Goal: Information Seeking & Learning: Learn about a topic

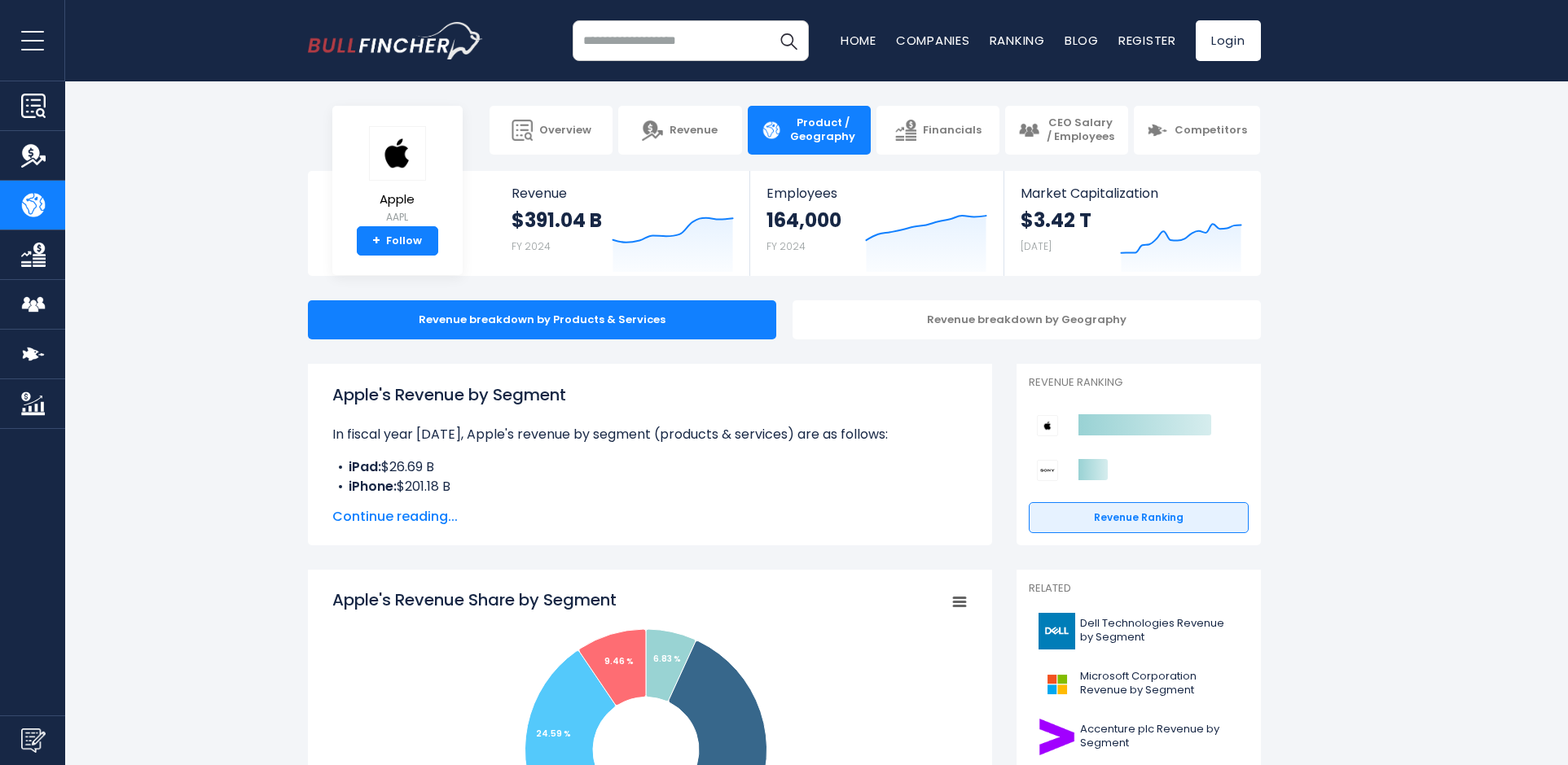
click at [446, 513] on span "Continue reading..." at bounding box center [649, 517] width 635 height 20
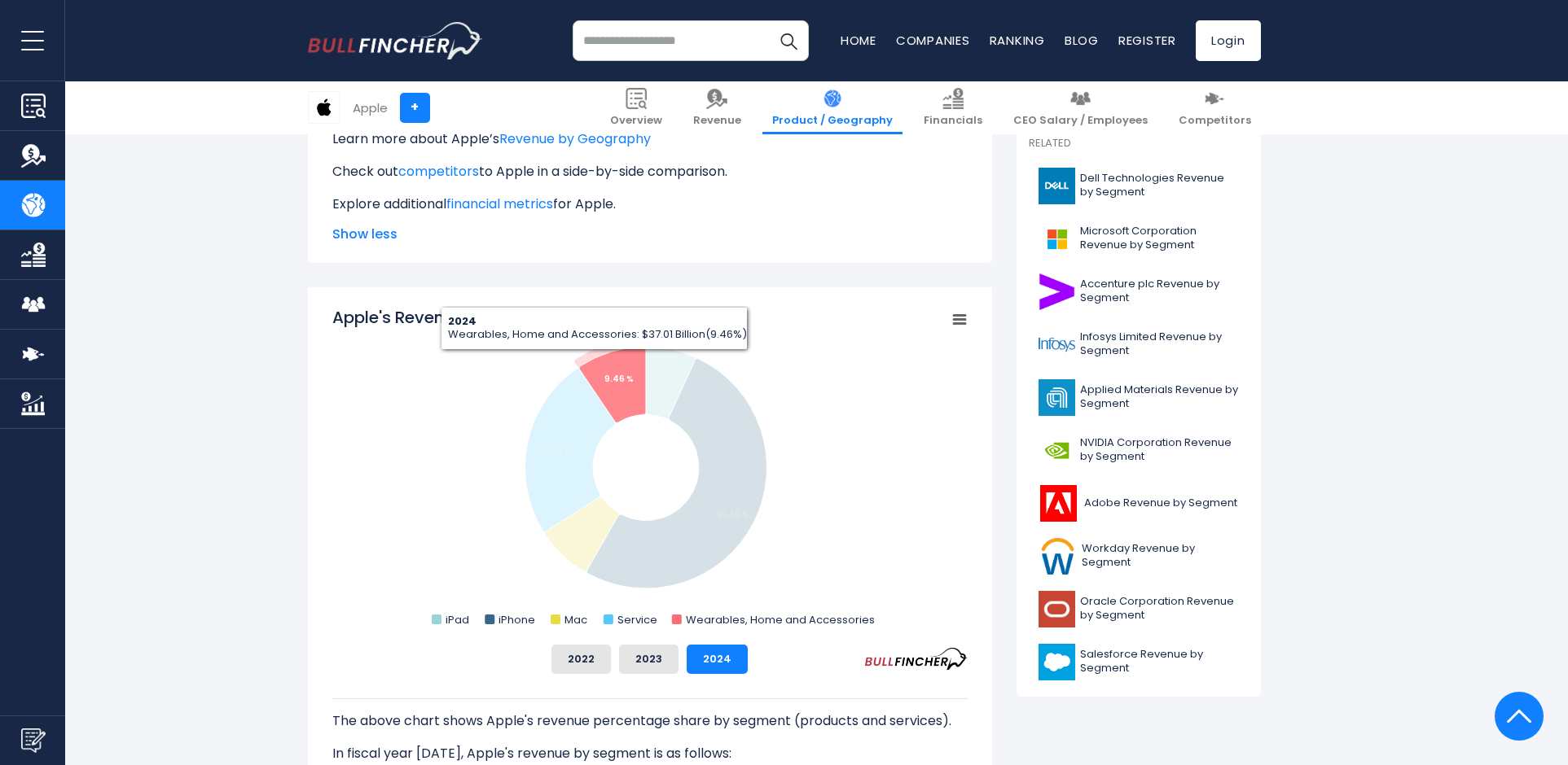
scroll to position [488, 0]
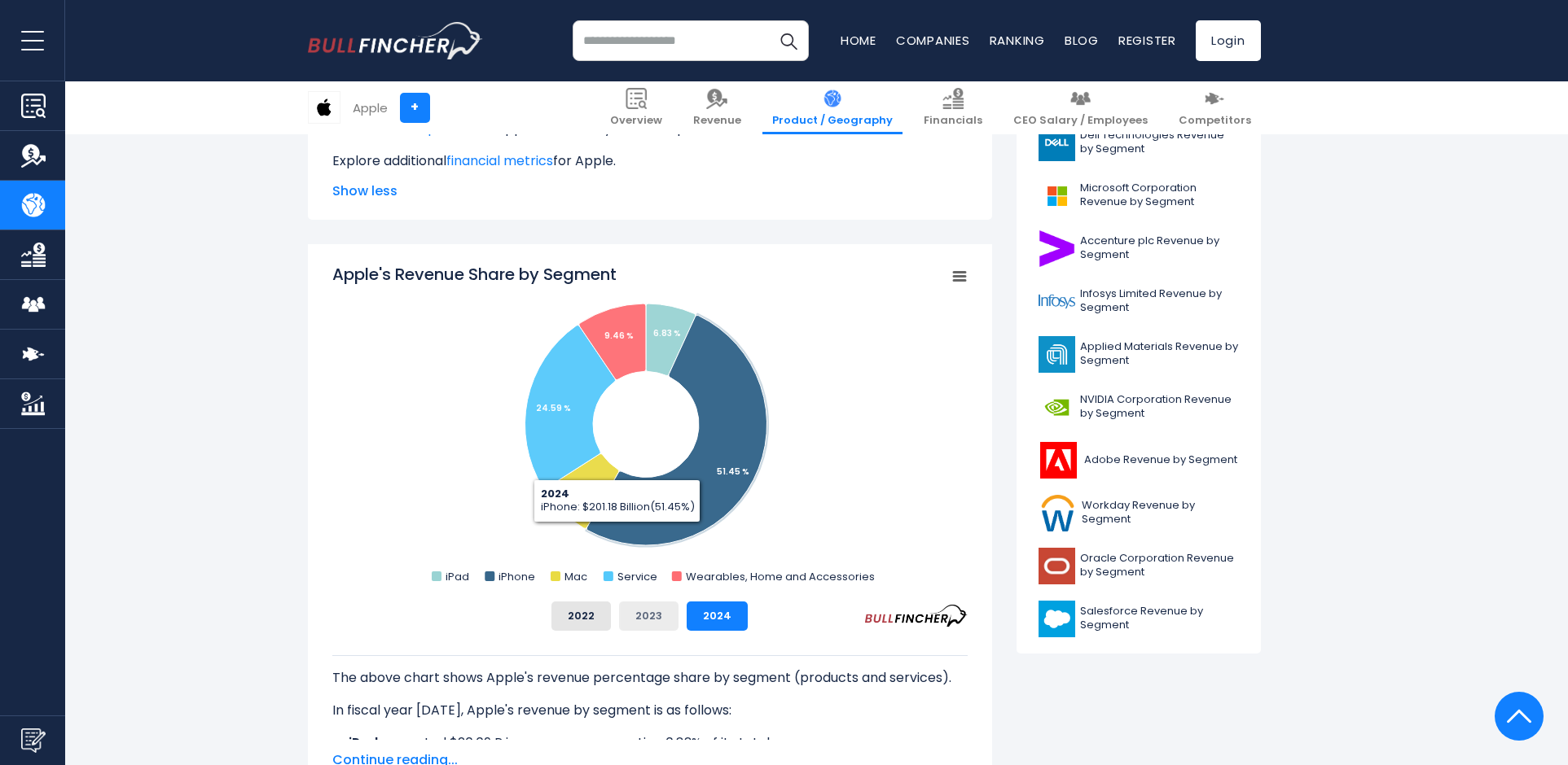
click at [639, 609] on button "2023" at bounding box center [648, 616] width 59 height 29
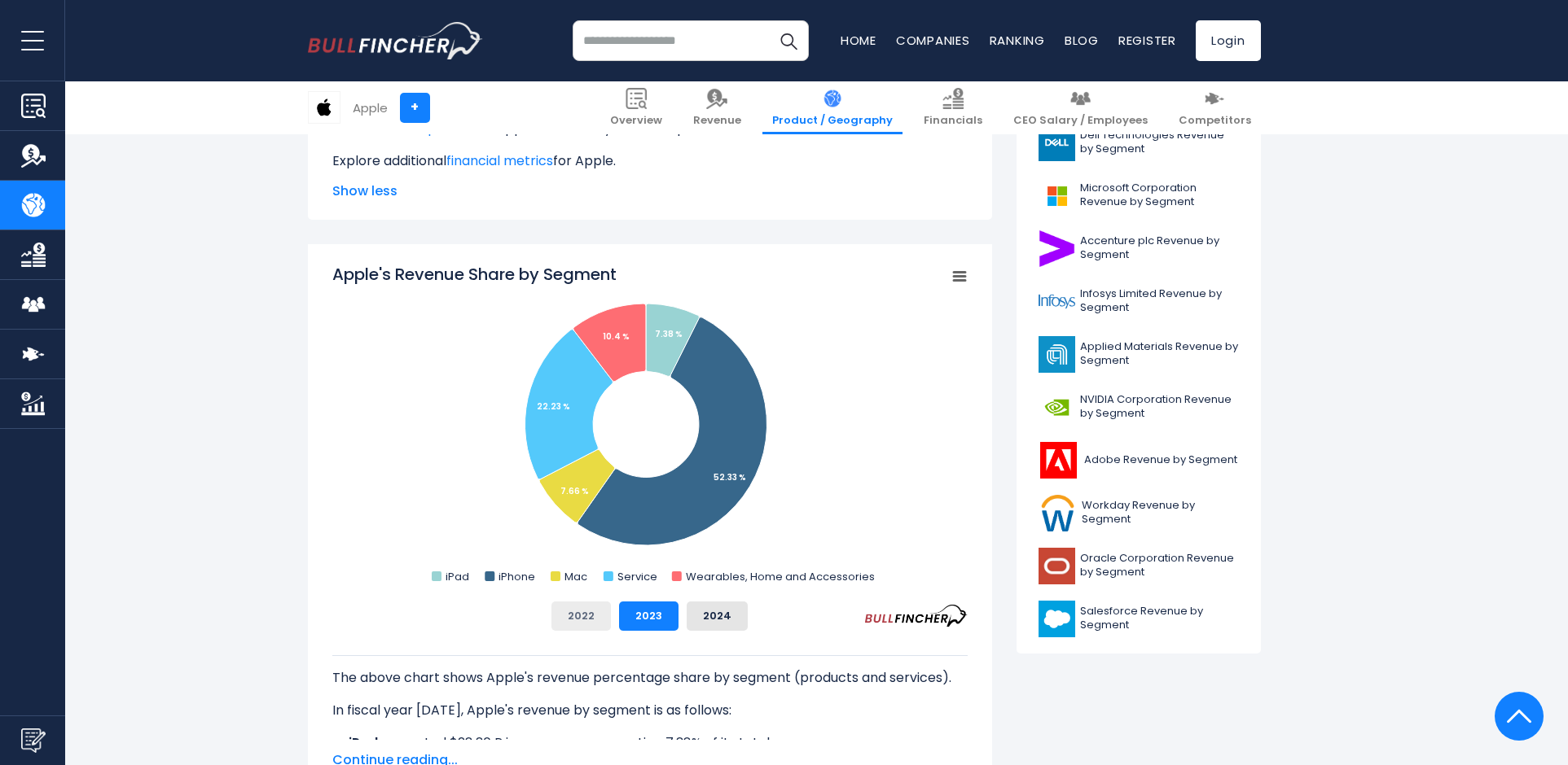
click at [591, 612] on button "2022" at bounding box center [581, 616] width 59 height 29
click at [652, 609] on button "2023" at bounding box center [648, 616] width 59 height 29
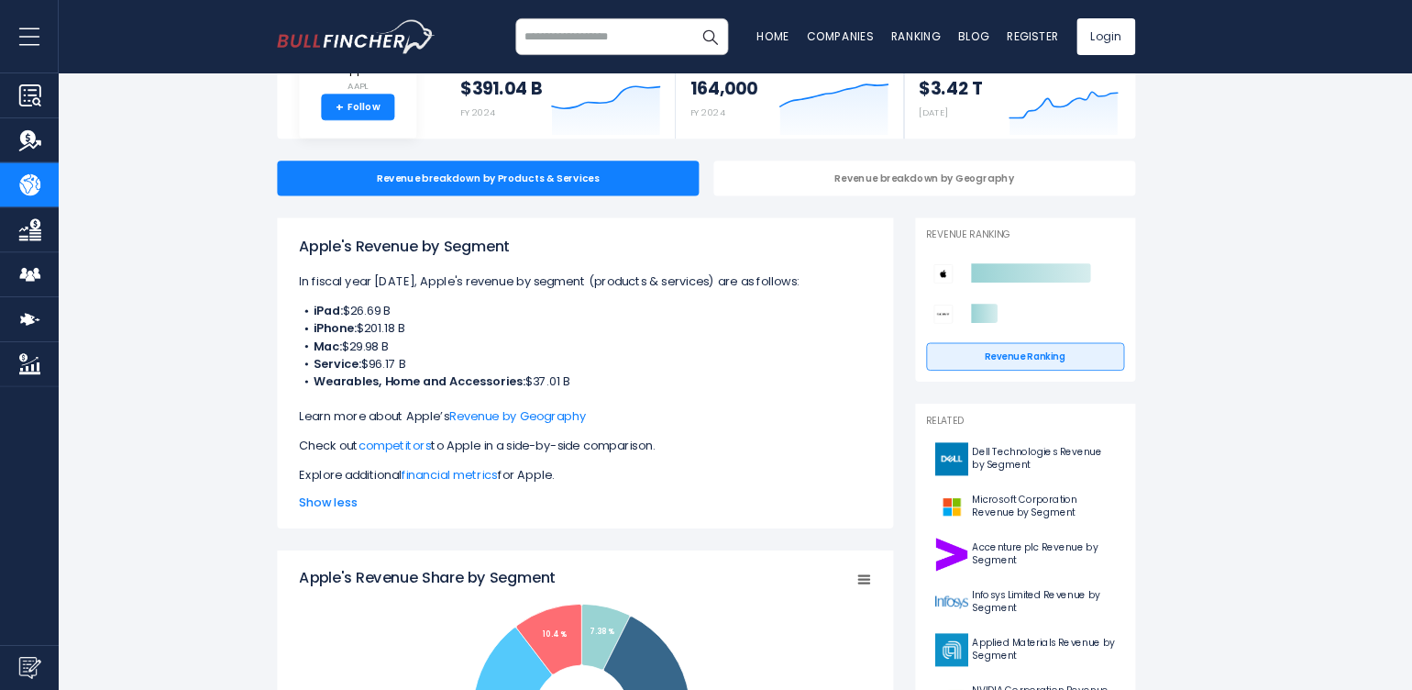
scroll to position [0, 0]
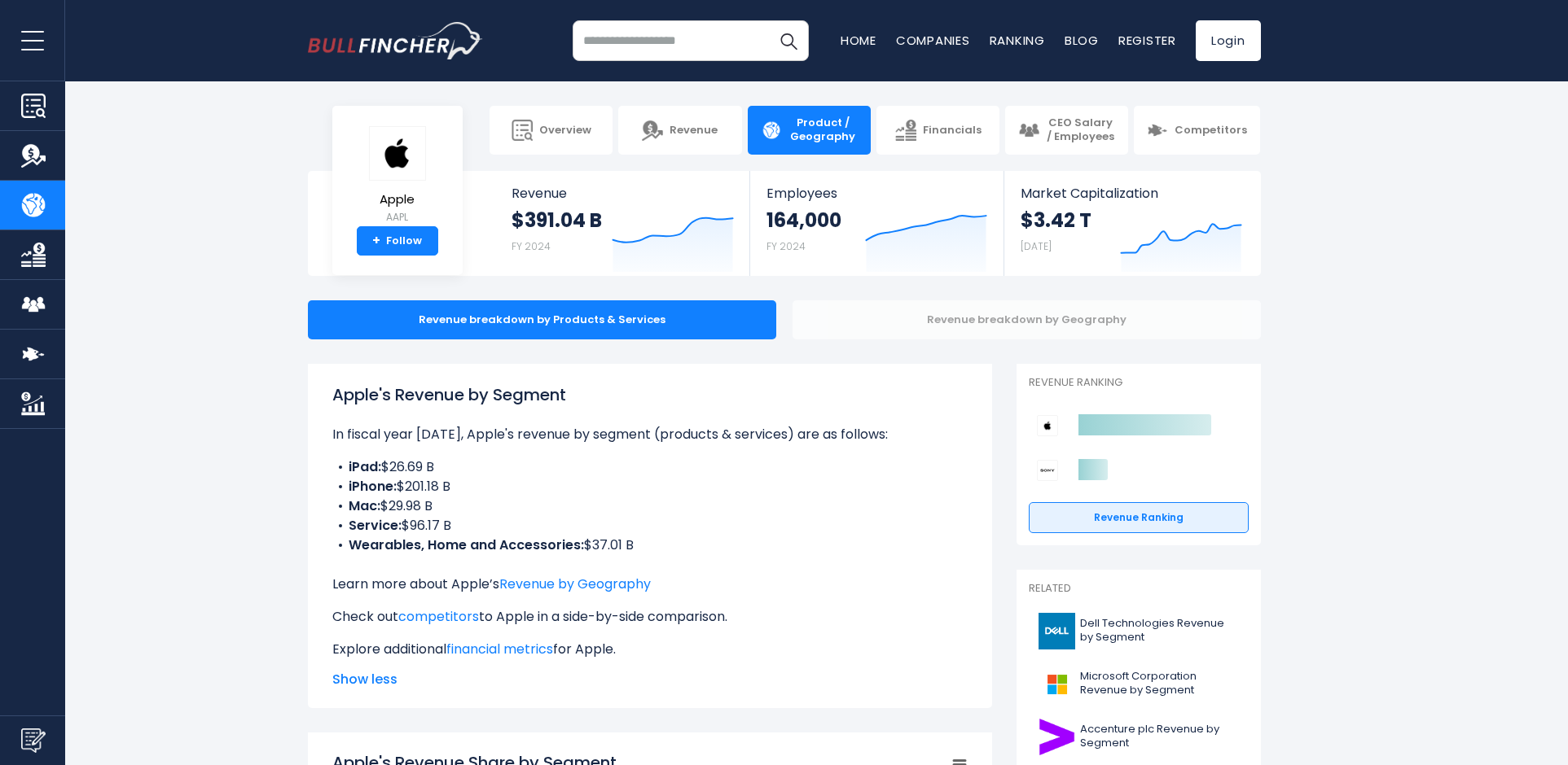
click at [967, 312] on div "Revenue breakdown by Geography" at bounding box center [1026, 319] width 468 height 39
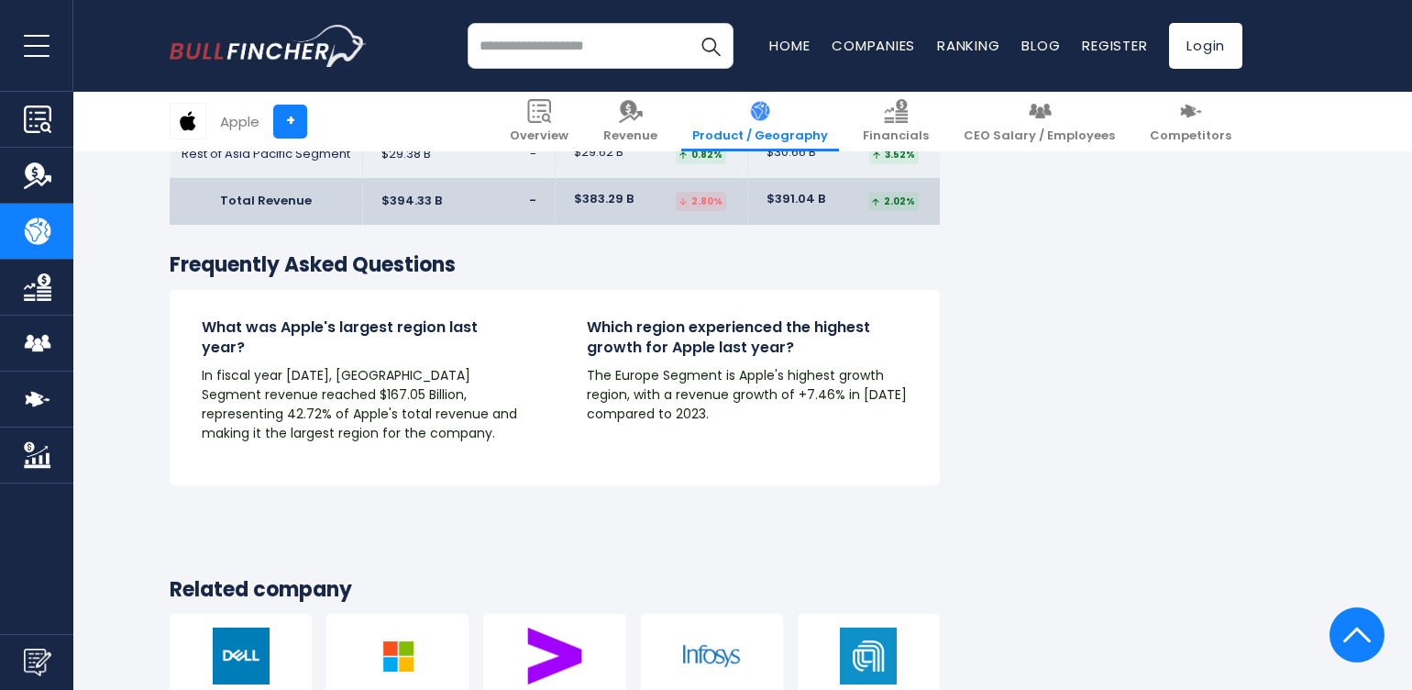
scroll to position [3302, 0]
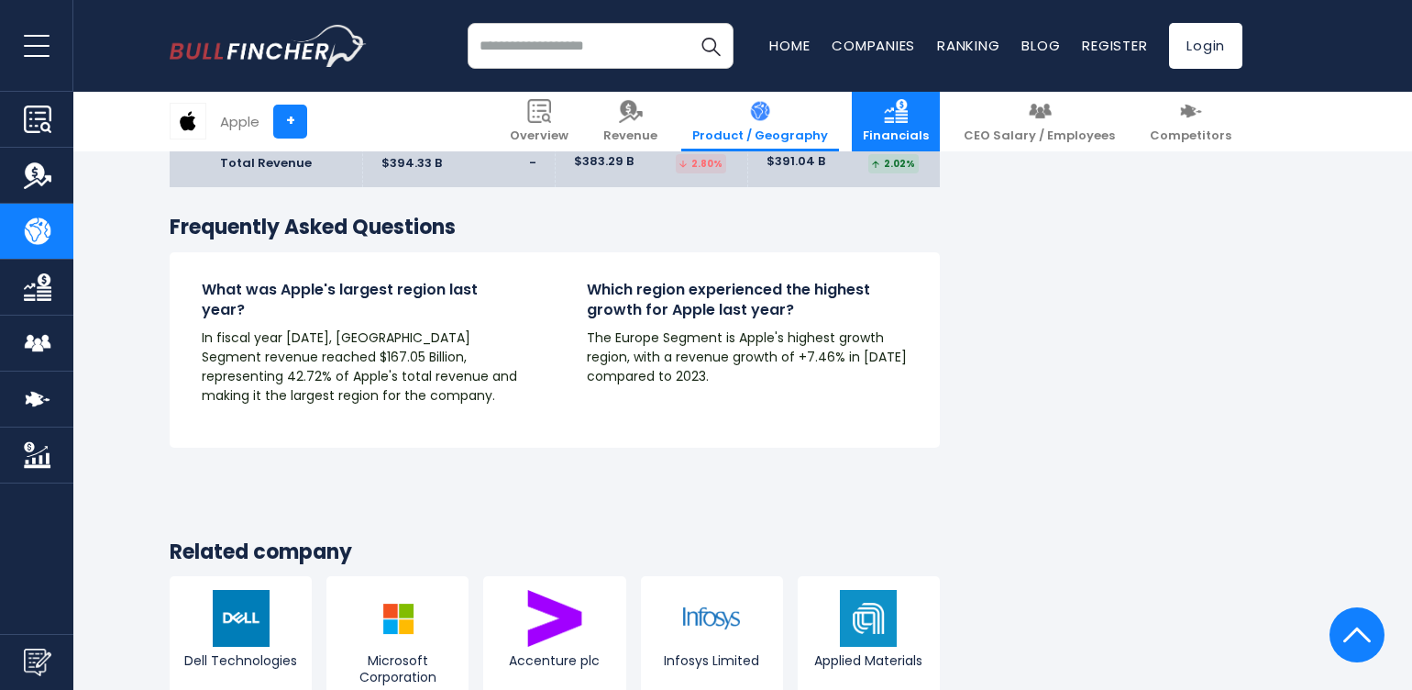
click at [930, 125] on link "Financials" at bounding box center [896, 122] width 88 height 60
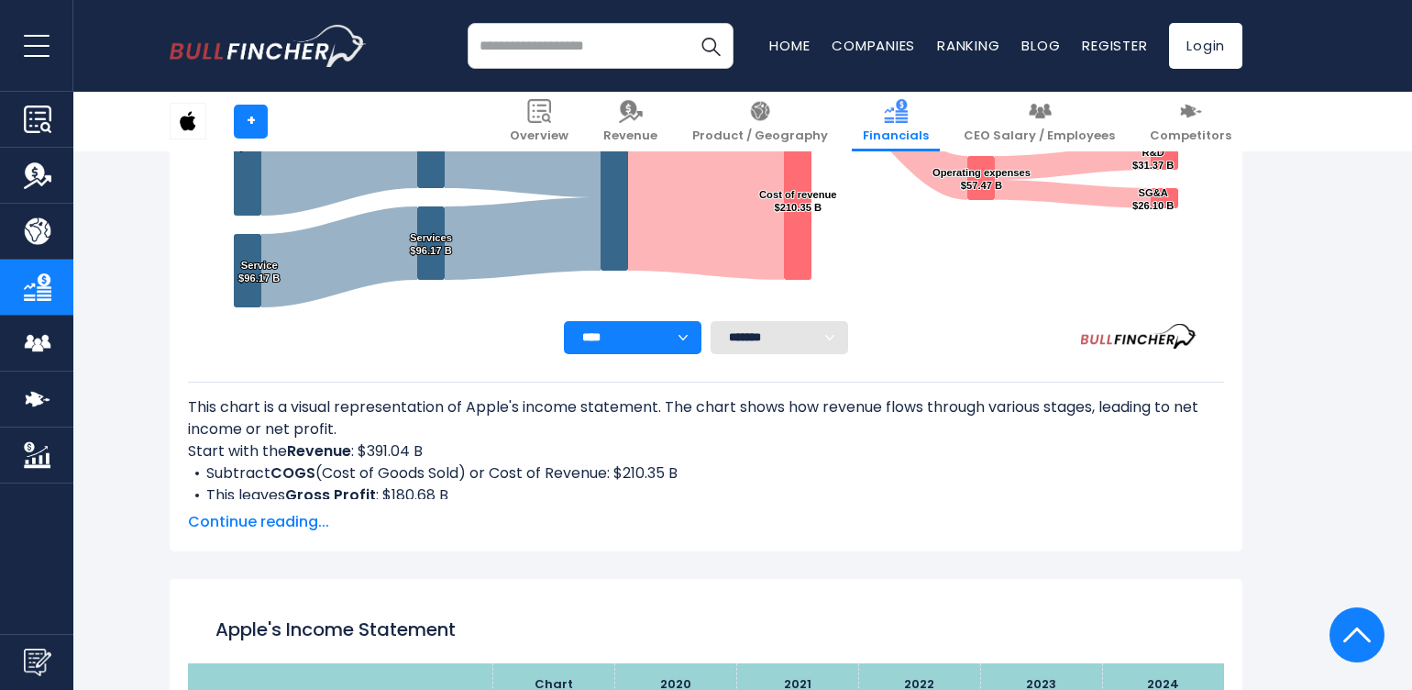
scroll to position [660, 0]
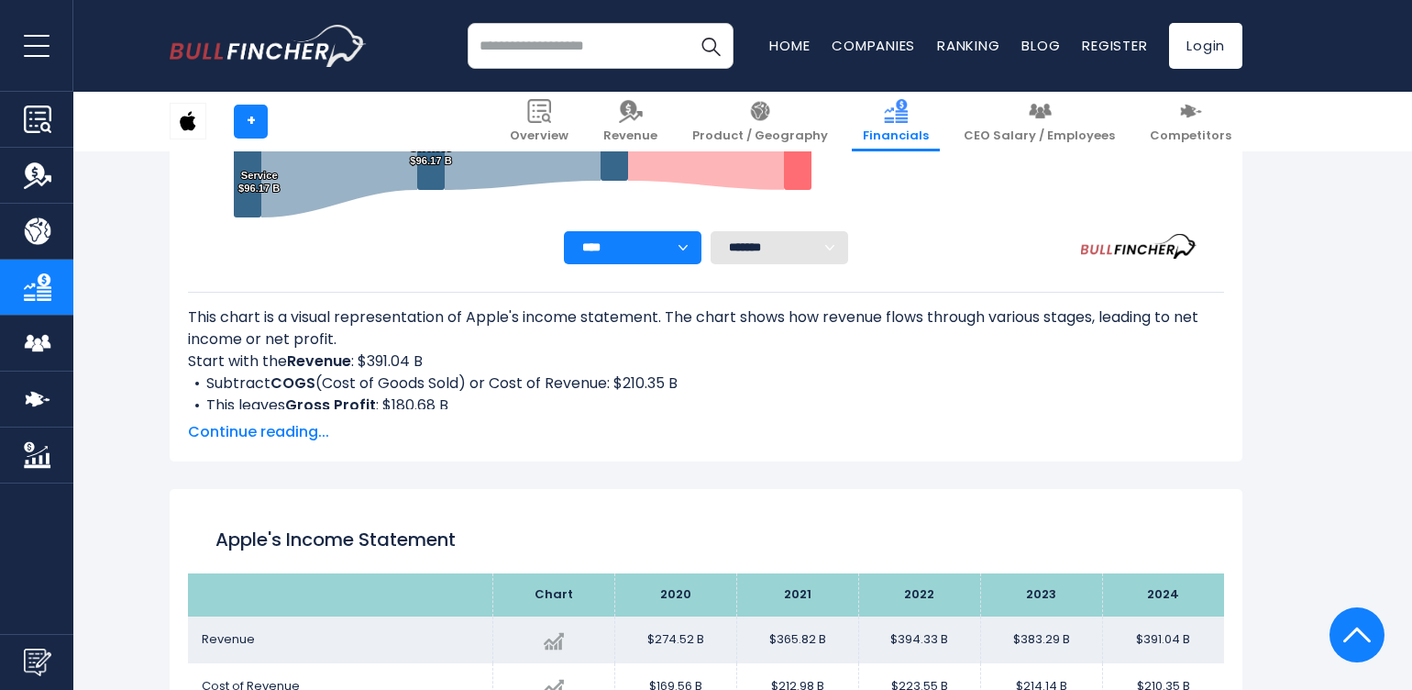
click at [303, 429] on span "Continue reading..." at bounding box center [706, 432] width 1036 height 22
